Goal: Task Accomplishment & Management: Use online tool/utility

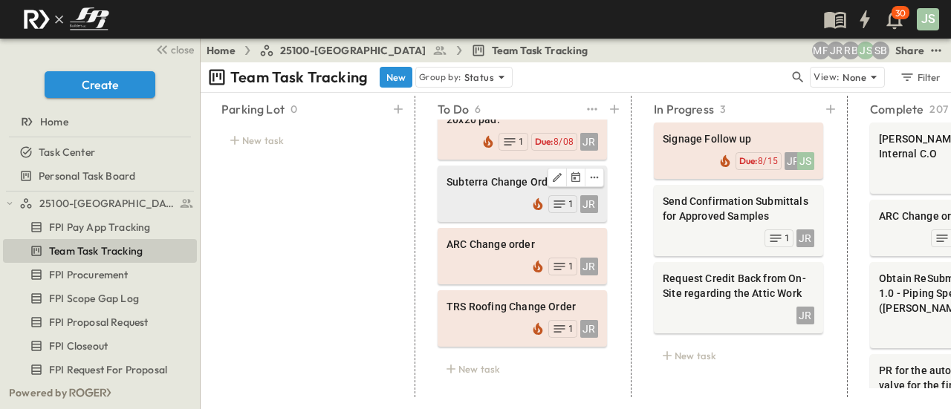
scroll to position [169, 0]
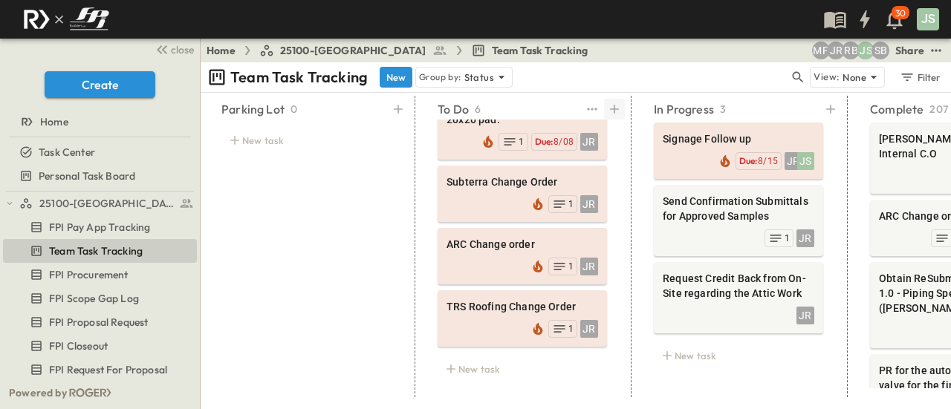
click at [618, 106] on icon at bounding box center [614, 109] width 15 height 15
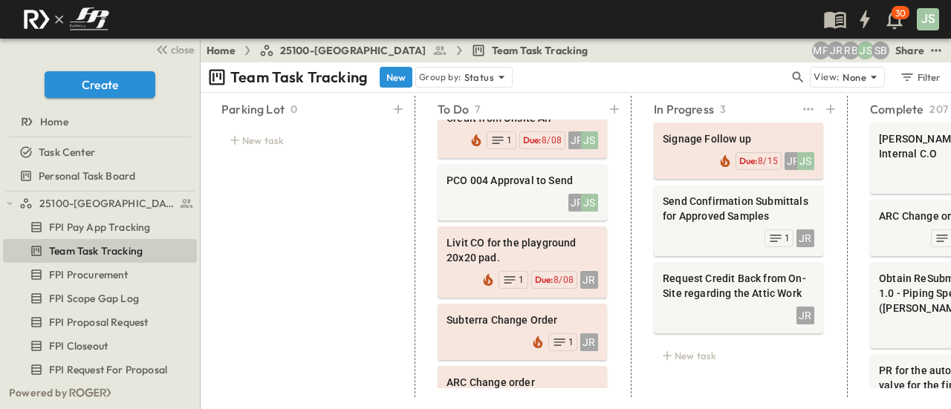
scroll to position [0, 0]
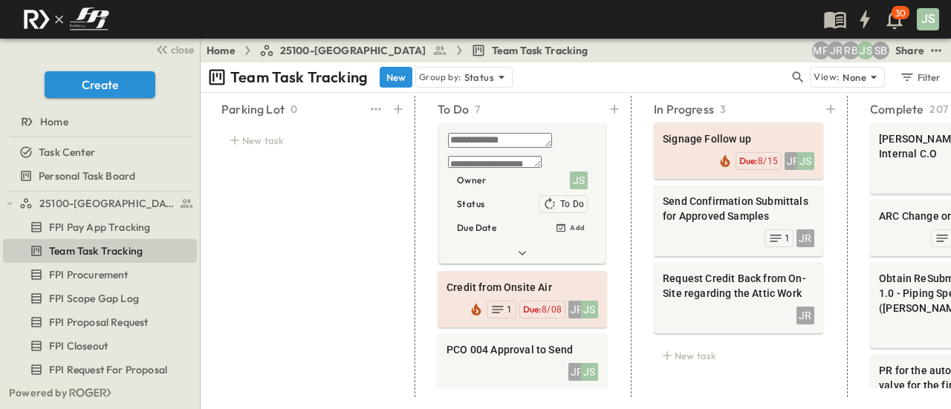
click at [366, 227] on div "Parking Lot 0 New task" at bounding box center [306, 247] width 205 height 302
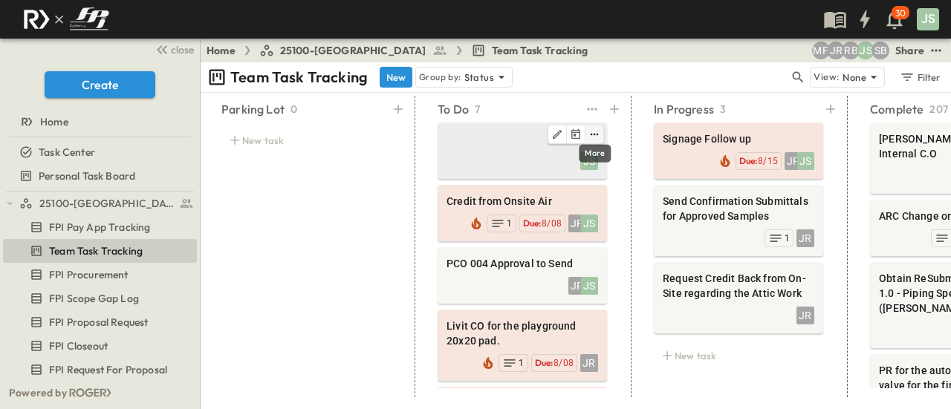
click at [591, 134] on icon "edit" at bounding box center [595, 135] width 8 height 2
click at [539, 240] on li "Delete" at bounding box center [561, 257] width 104 height 34
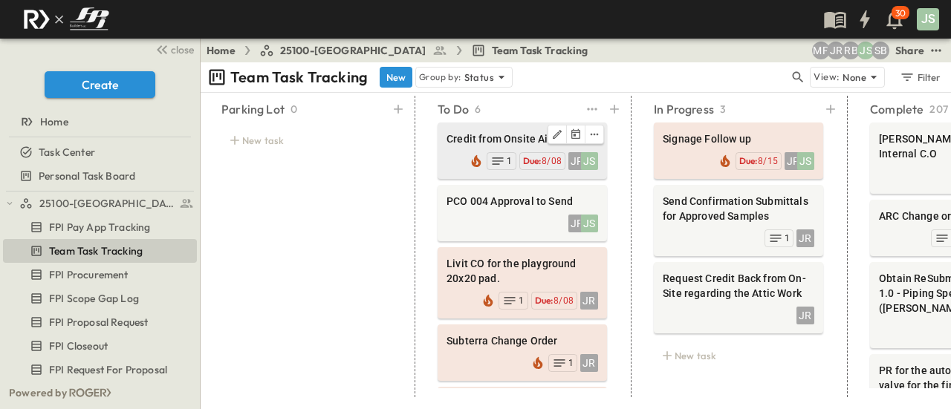
click at [473, 152] on div "JR JS Due: 8/08 1" at bounding box center [523, 159] width 152 height 21
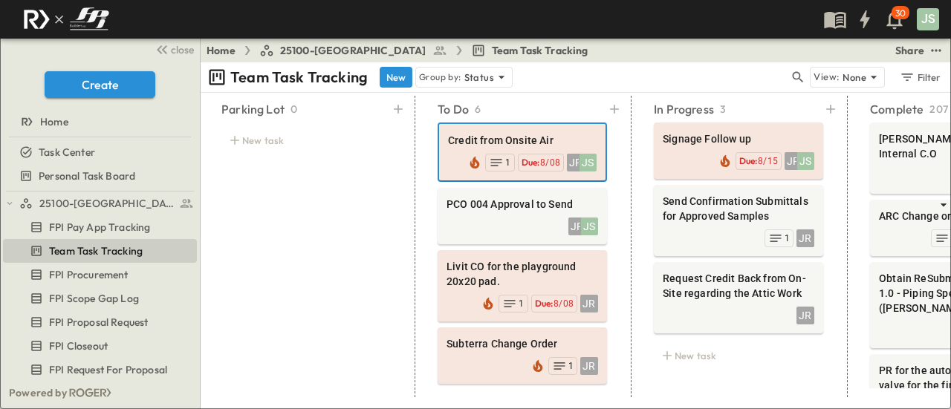
drag, startPoint x: 895, startPoint y: 158, endPoint x: 544, endPoint y: 160, distance: 351.5
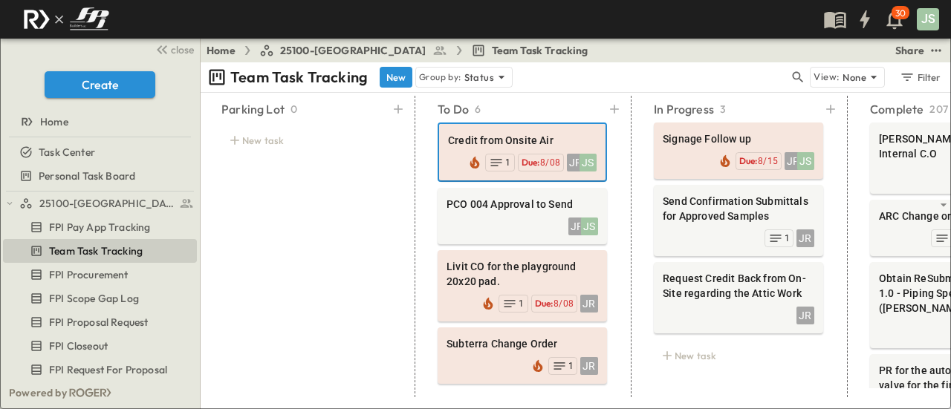
drag, startPoint x: 717, startPoint y: 202, endPoint x: 706, endPoint y: 203, distance: 11.2
drag, startPoint x: 655, startPoint y: 197, endPoint x: 689, endPoint y: 201, distance: 33.6
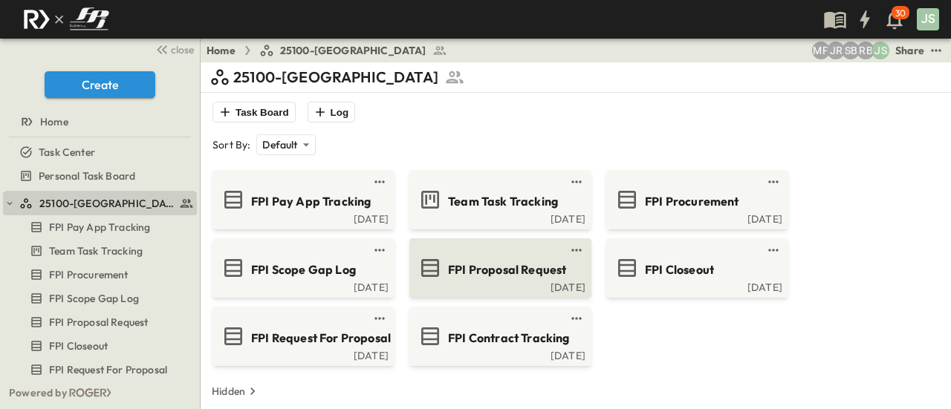
scroll to position [8, 0]
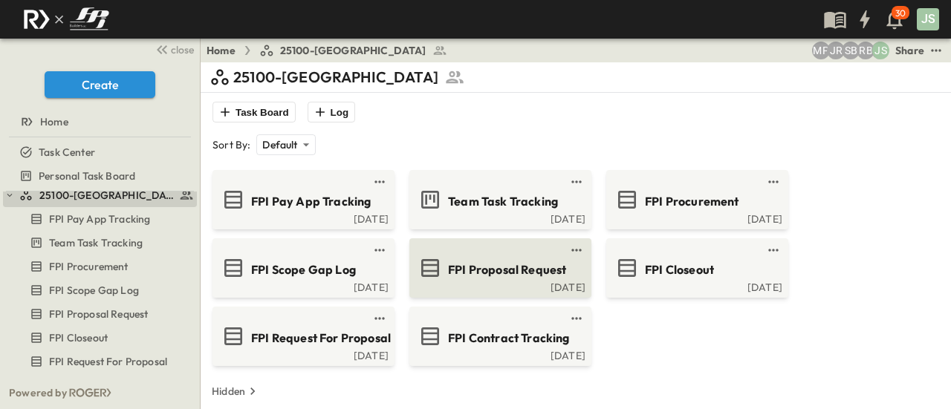
click at [487, 274] on span "FPI Proposal Request" at bounding box center [507, 270] width 118 height 17
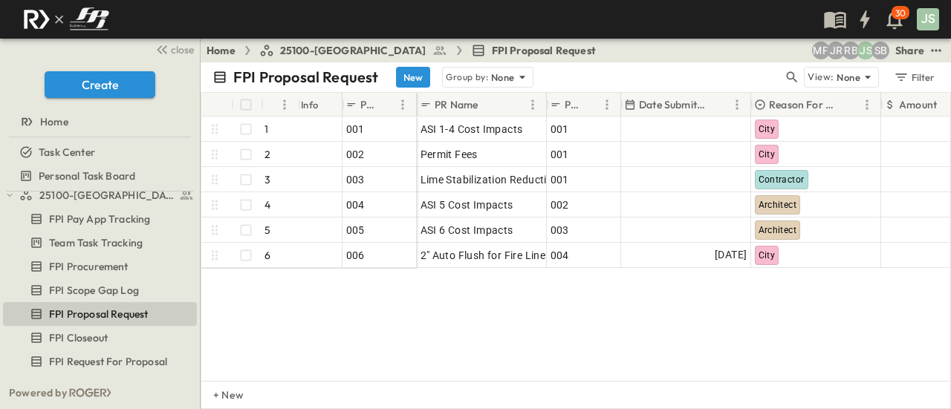
drag, startPoint x: 516, startPoint y: 368, endPoint x: 542, endPoint y: 372, distance: 27.1
click at [542, 372] on div "001 1 OPEN 001 002 2 OPEN 002 003 3 OPEN 003 004 4 OPEN 004 005 5 OPEN 005 006 …" at bounding box center [575, 249] width 749 height 265
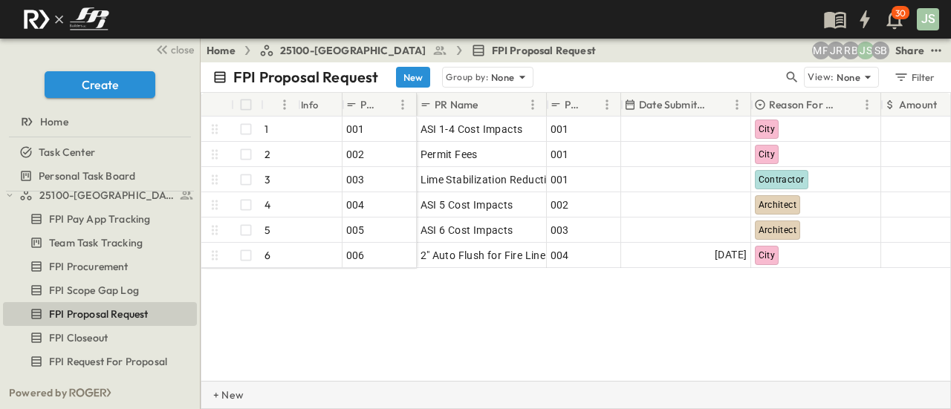
drag, startPoint x: 538, startPoint y: 387, endPoint x: 585, endPoint y: 392, distance: 47.8
click at [585, 392] on div "+ New" at bounding box center [576, 395] width 750 height 28
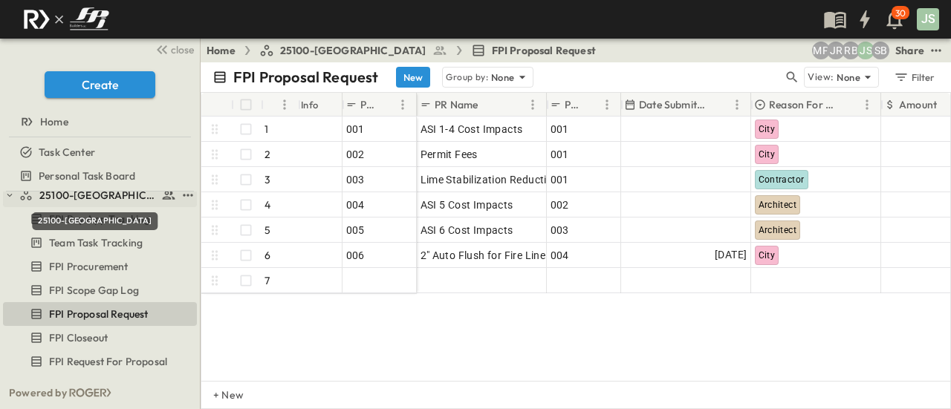
click at [97, 201] on span "25100-[GEOGRAPHIC_DATA]" at bounding box center [98, 195] width 118 height 15
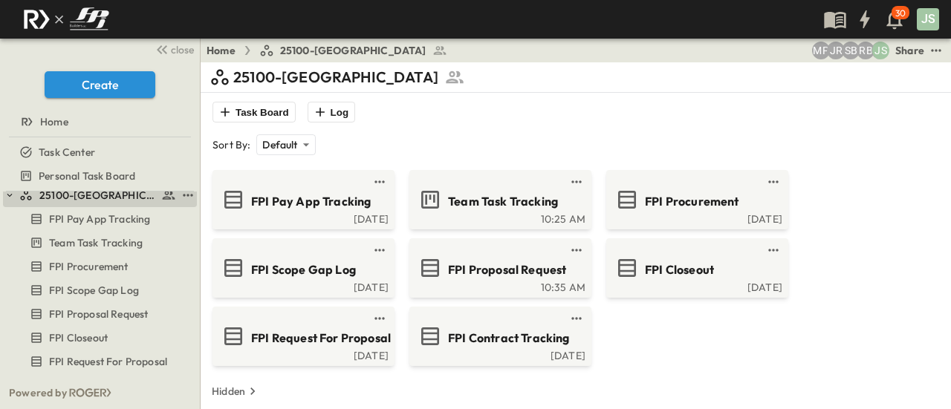
click at [12, 198] on icon "button" at bounding box center [9, 195] width 10 height 10
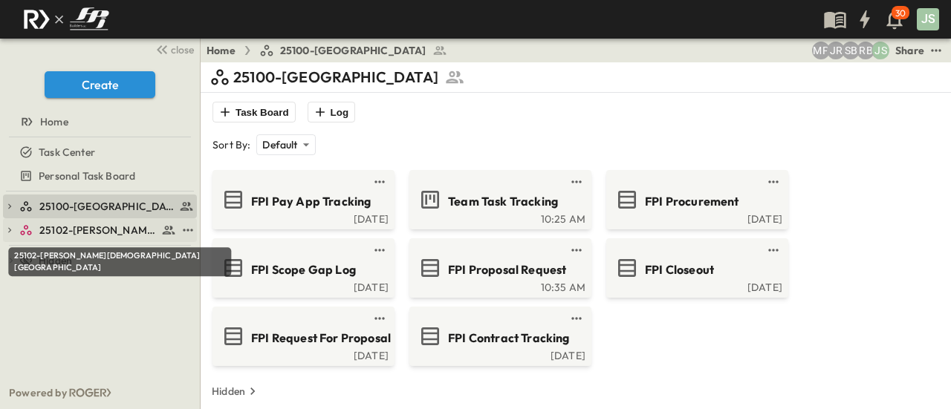
click at [77, 234] on span "25102-[PERSON_NAME][DEMOGRAPHIC_DATA][GEOGRAPHIC_DATA]" at bounding box center [98, 230] width 118 height 15
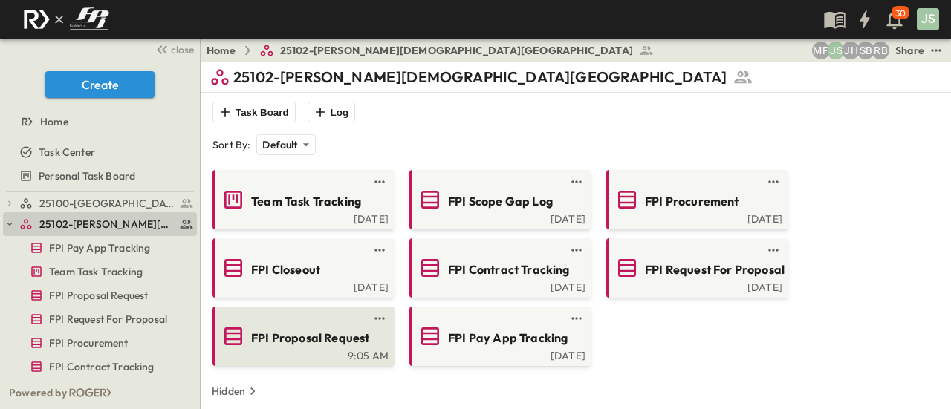
click at [343, 327] on div "FPI Proposal Request" at bounding box center [317, 337] width 132 height 20
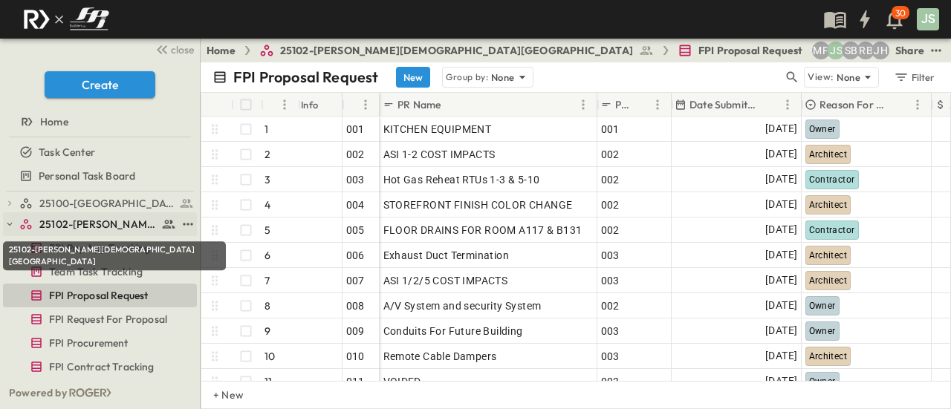
click at [43, 222] on span "25102-[PERSON_NAME][DEMOGRAPHIC_DATA][GEOGRAPHIC_DATA]" at bounding box center [98, 224] width 118 height 15
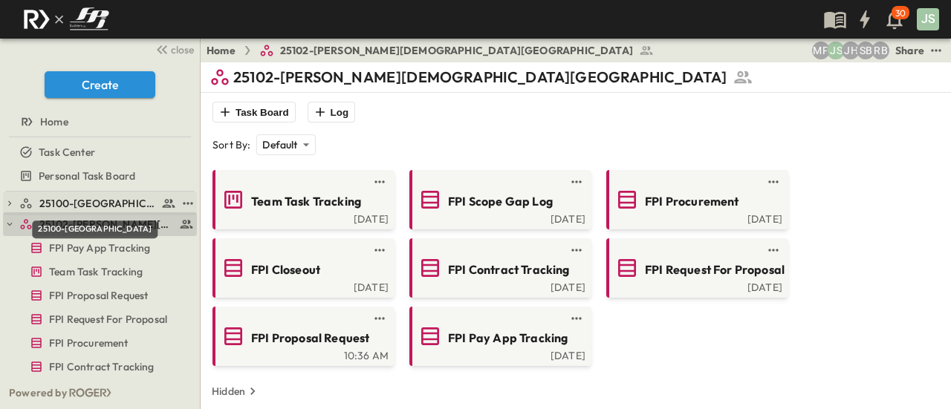
click at [99, 201] on span "25100-[GEOGRAPHIC_DATA]" at bounding box center [98, 203] width 118 height 15
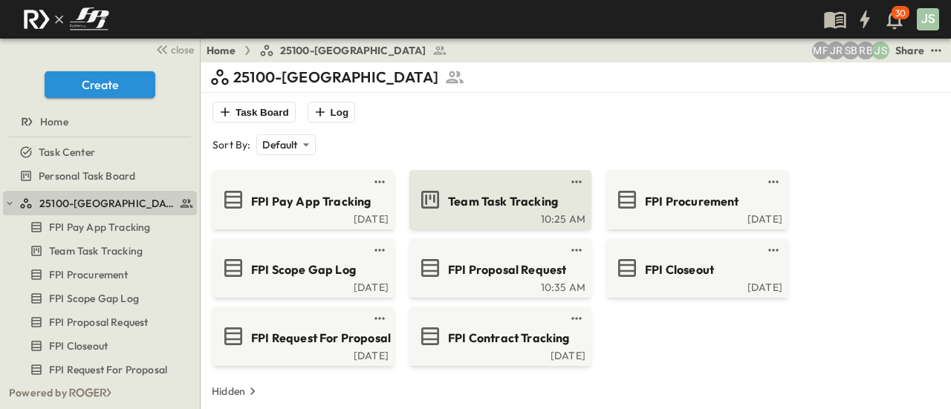
click at [495, 203] on span "Team Task Tracking" at bounding box center [503, 201] width 110 height 17
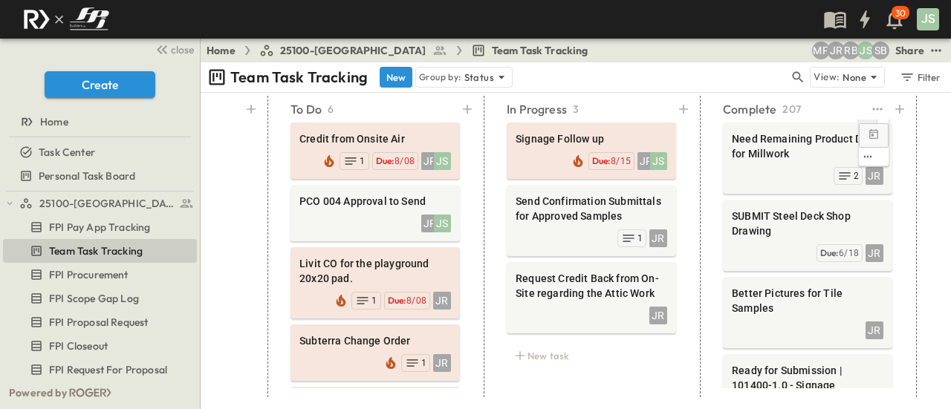
scroll to position [1115, 0]
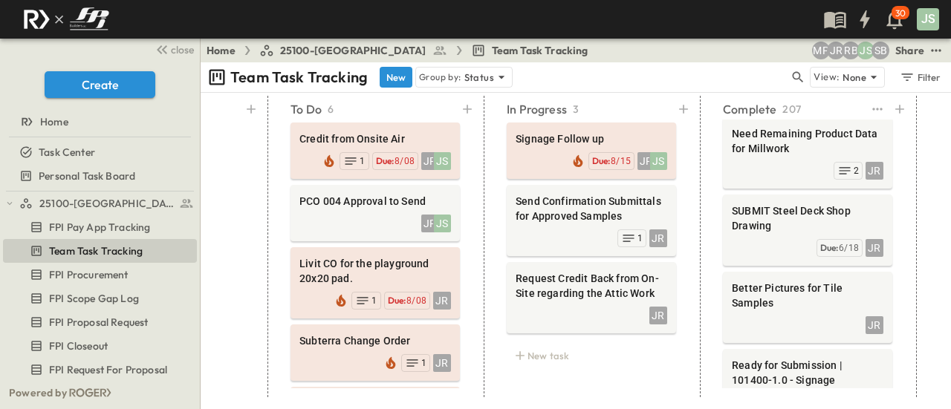
click at [764, 103] on p "Complete" at bounding box center [749, 109] width 53 height 18
click at [877, 75] on icon at bounding box center [873, 77] width 15 height 15
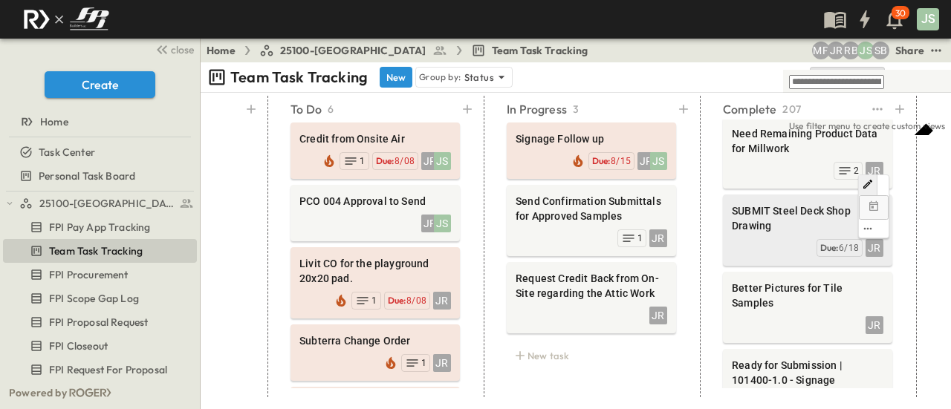
click at [762, 236] on div "JR Due: 6/18" at bounding box center [808, 246] width 152 height 21
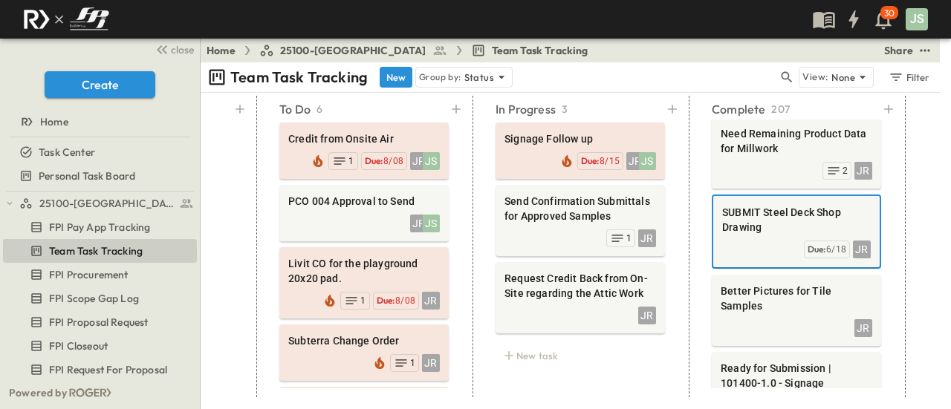
scroll to position [0, 481]
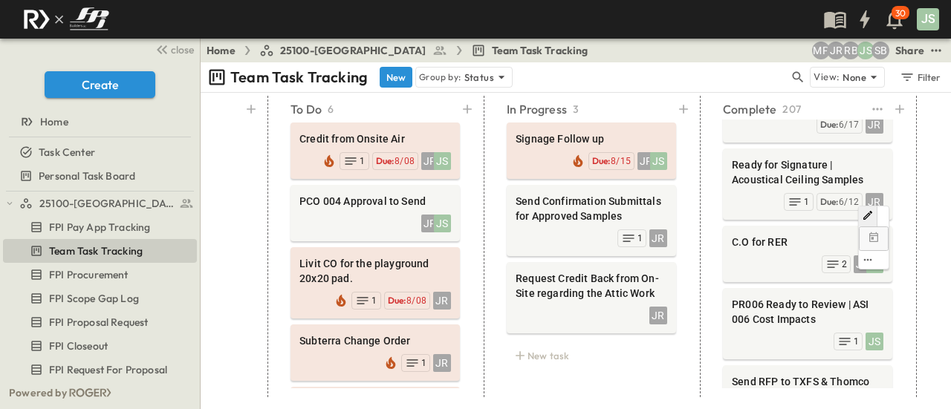
scroll to position [1709, 0]
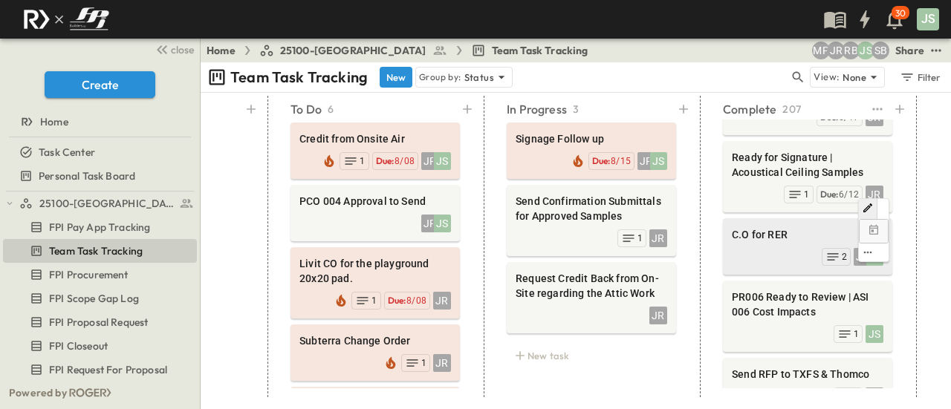
click at [766, 227] on span "C.O for RER" at bounding box center [808, 234] width 152 height 15
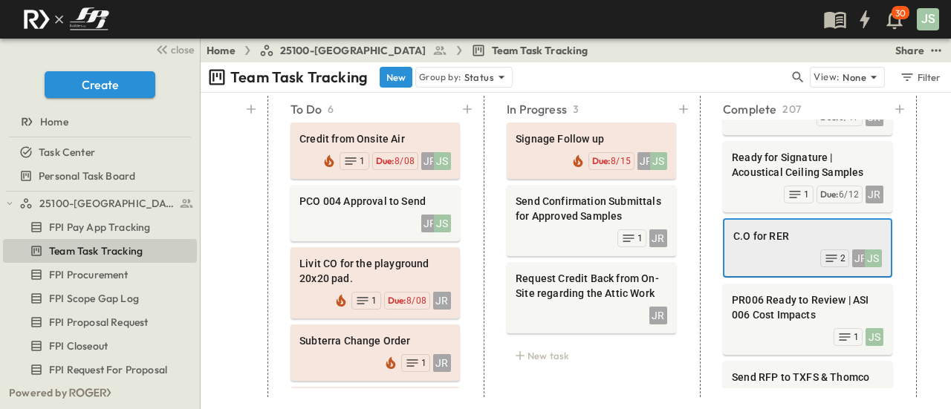
scroll to position [0, 481]
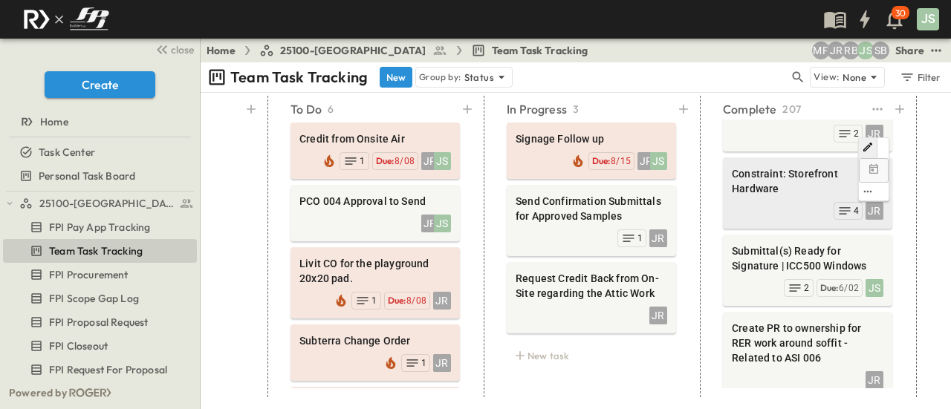
scroll to position [2601, 0]
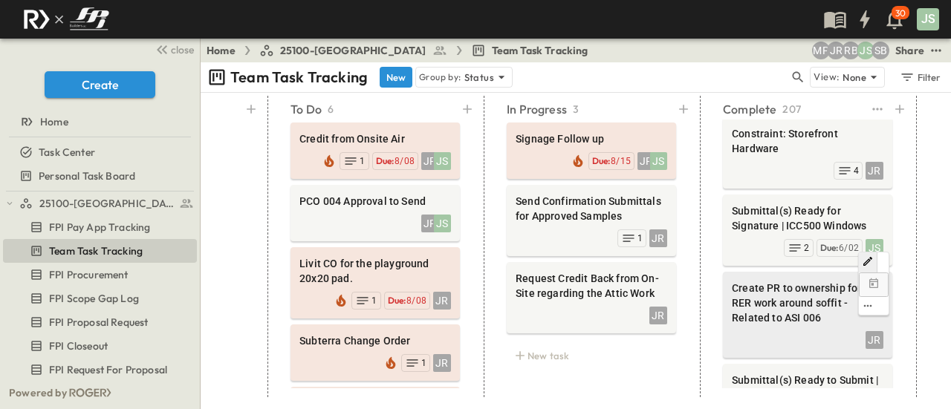
click at [787, 281] on span "Create PR to ownership for RER work around soffit - Related to ASI 006" at bounding box center [808, 303] width 152 height 45
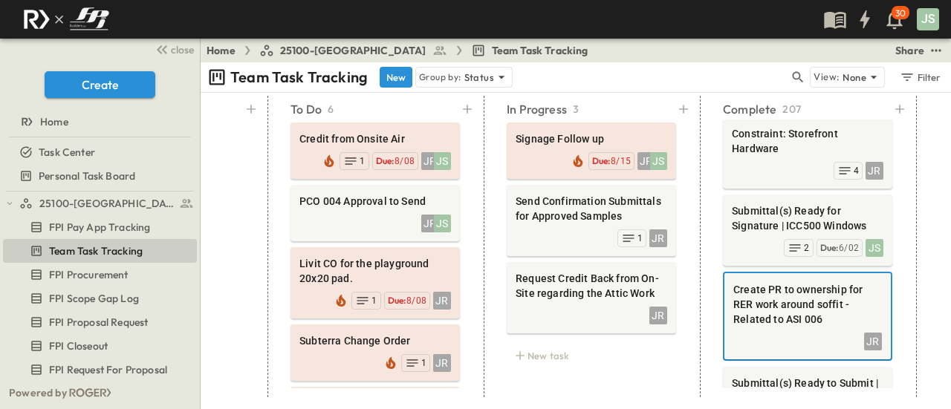
scroll to position [0, 481]
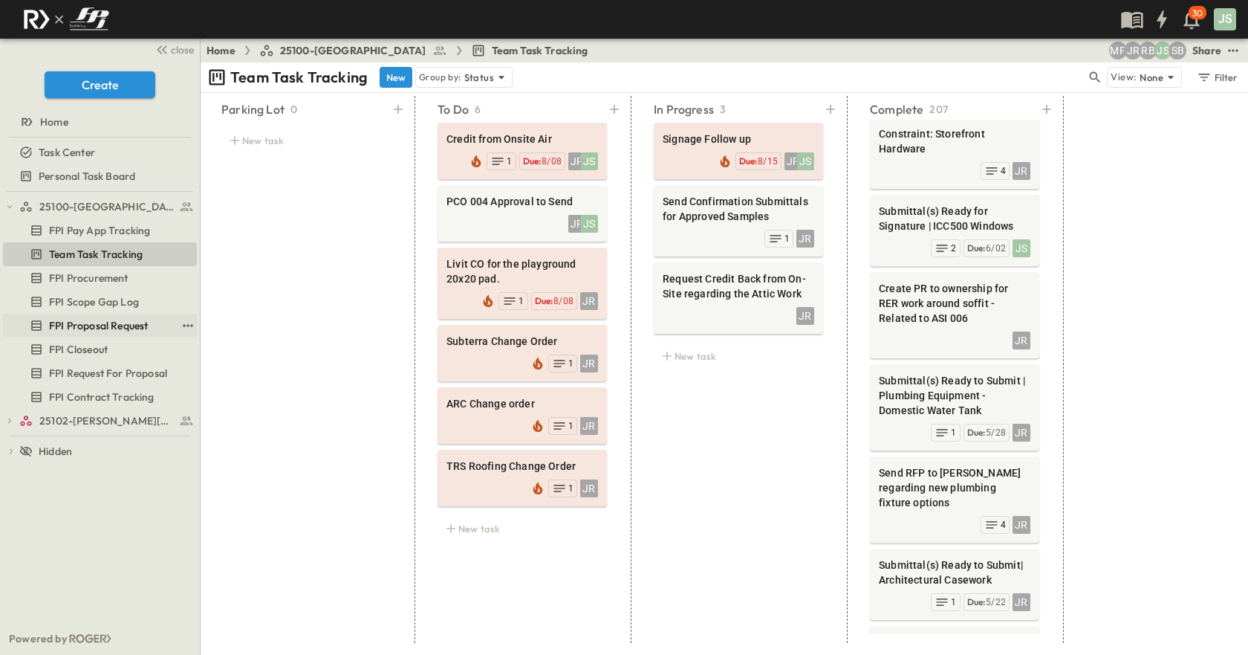
click at [104, 328] on span "FPI Proposal Request" at bounding box center [98, 325] width 99 height 15
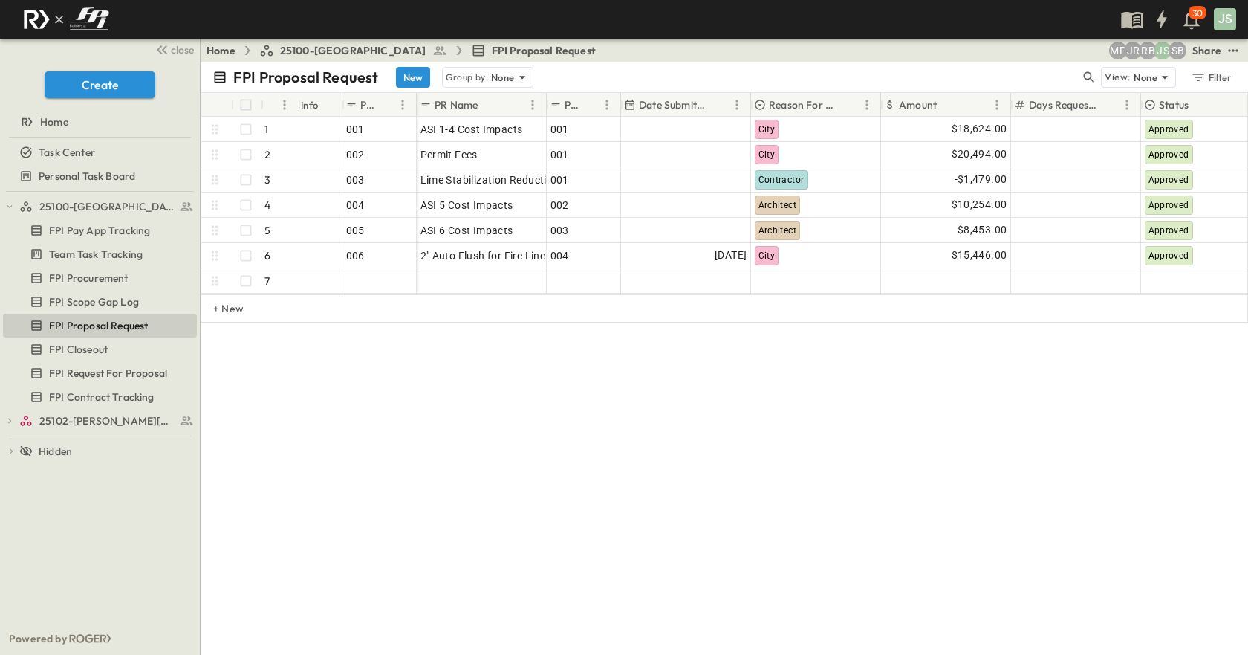
drag, startPoint x: 521, startPoint y: 310, endPoint x: 860, endPoint y: 386, distance: 347.9
click at [860, 386] on div "FPI Proposal Request New Group by: None View: None Filter # Info PR # PR Name P…" at bounding box center [725, 358] width 1048 height 592
